Goal: Task Accomplishment & Management: Manage account settings

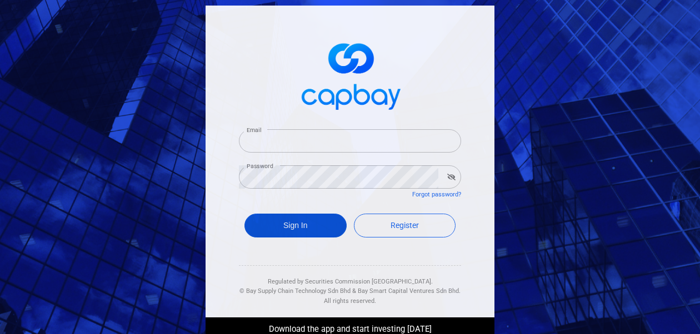
type input "[EMAIL_ADDRESS][DOMAIN_NAME]"
click at [268, 227] on button "Sign In" at bounding box center [295, 226] width 102 height 24
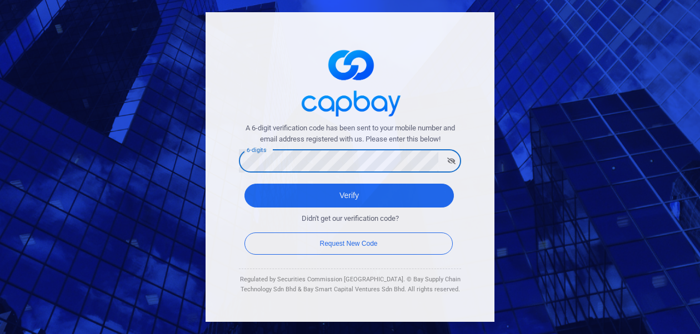
click at [250, 155] on div "6-digits 6-digits" at bounding box center [350, 160] width 222 height 25
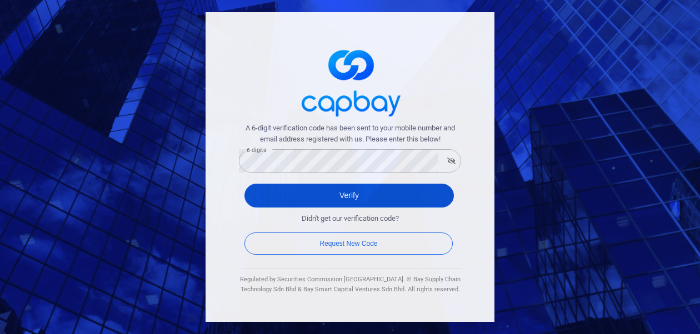
click at [280, 196] on button "Verify" at bounding box center [348, 196] width 209 height 24
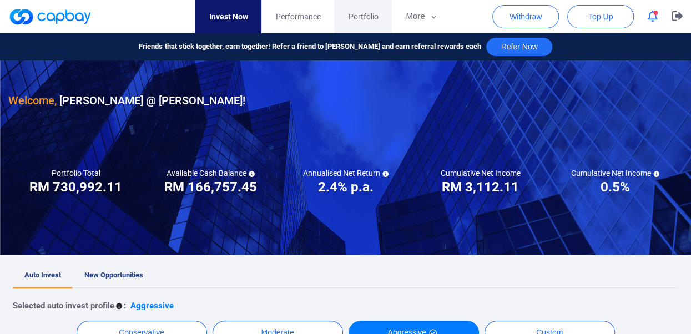
click at [365, 20] on span "Portfolio" at bounding box center [363, 17] width 30 height 12
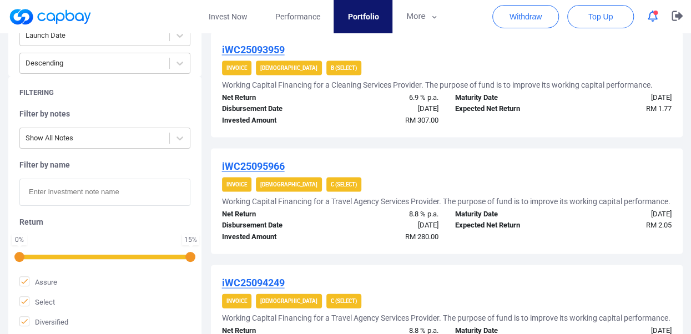
scroll to position [1088, 0]
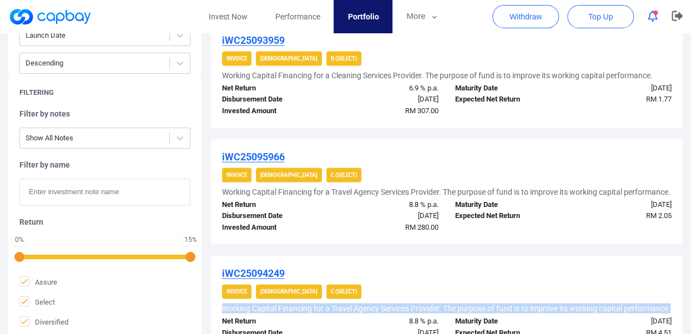
drag, startPoint x: 672, startPoint y: 293, endPoint x: 672, endPoint y: 324, distance: 31.6
click at [672, 324] on div "iWC25094249 Invoice Shariah C (Select) Working Capital Financing for a Travel A…" at bounding box center [447, 308] width 473 height 105
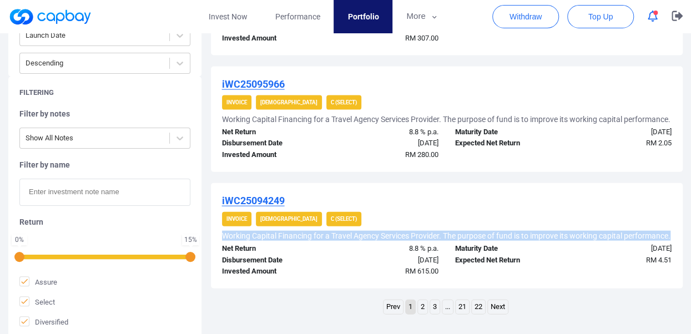
scroll to position [1235, 0]
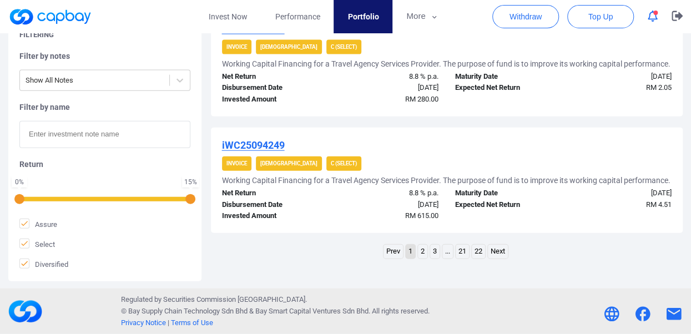
click at [422, 253] on link "2" at bounding box center [422, 252] width 9 height 14
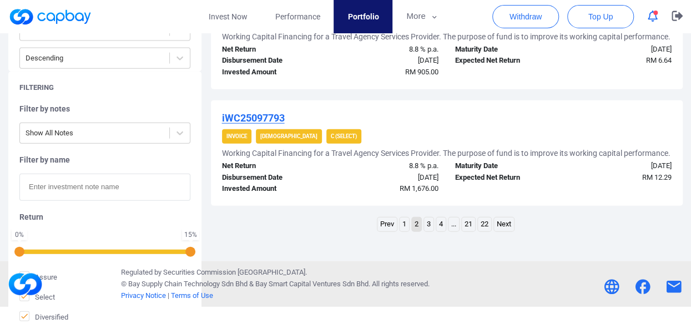
scroll to position [1315, 0]
click at [430, 232] on link "3" at bounding box center [428, 225] width 9 height 14
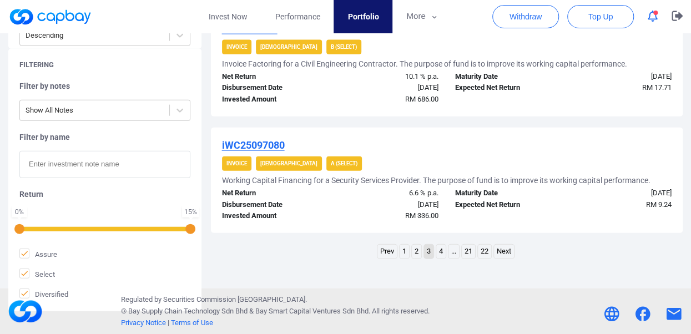
scroll to position [1295, 0]
click at [415, 249] on link "2" at bounding box center [416, 252] width 9 height 14
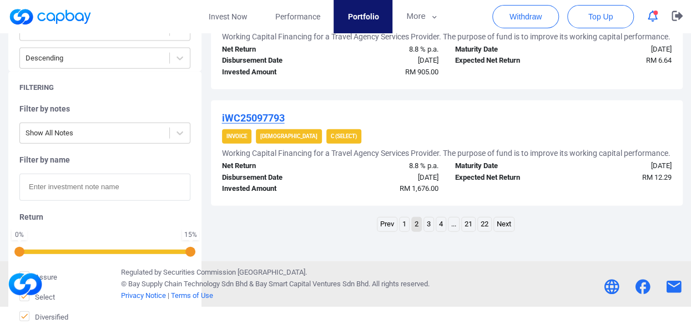
scroll to position [1315, 0]
click at [405, 232] on link "1" at bounding box center [404, 225] width 9 height 14
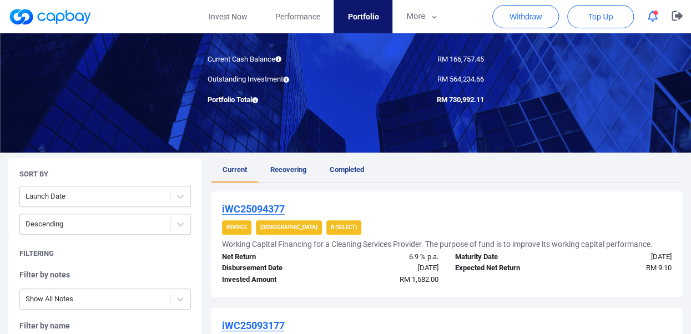
scroll to position [80, 0]
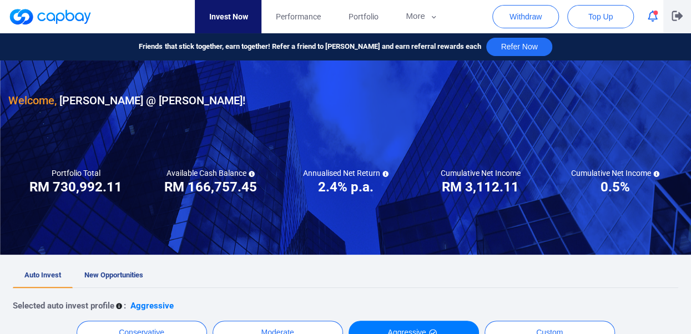
click at [675, 18] on icon "button" at bounding box center [677, 16] width 11 height 11
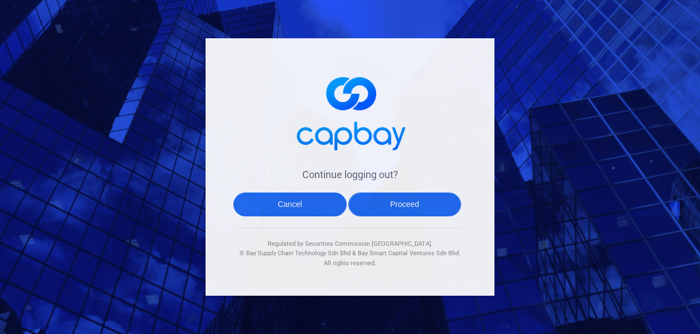
click at [423, 204] on button "Proceed" at bounding box center [404, 205] width 113 height 24
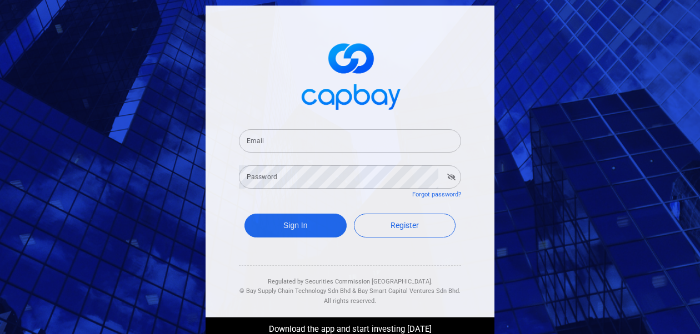
type input "[EMAIL_ADDRESS][DOMAIN_NAME]"
